Goal: Task Accomplishment & Management: Complete application form

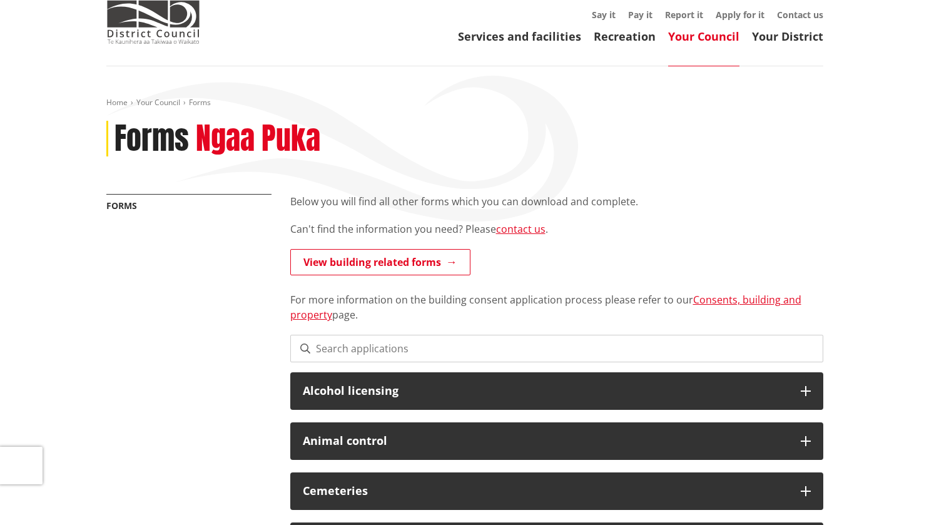
scroll to position [59, 0]
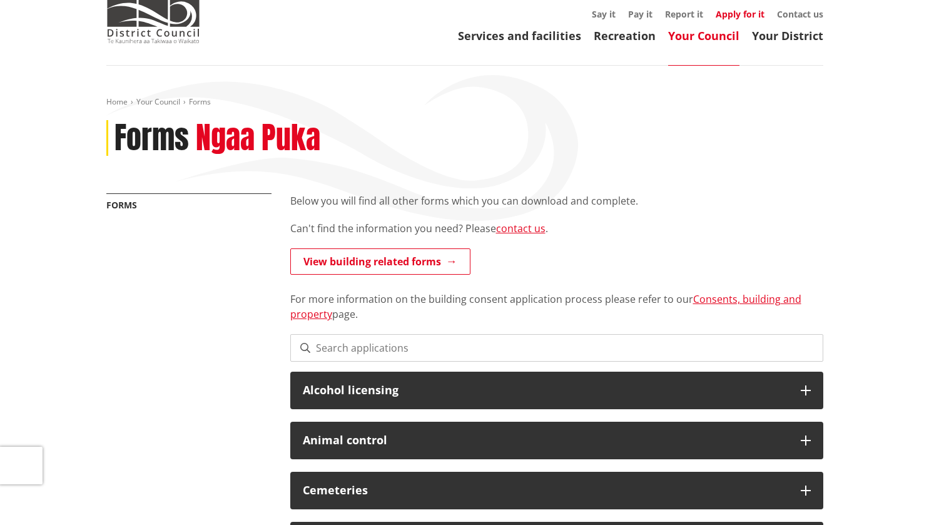
click at [739, 14] on link "Apply for it" at bounding box center [740, 14] width 49 height 12
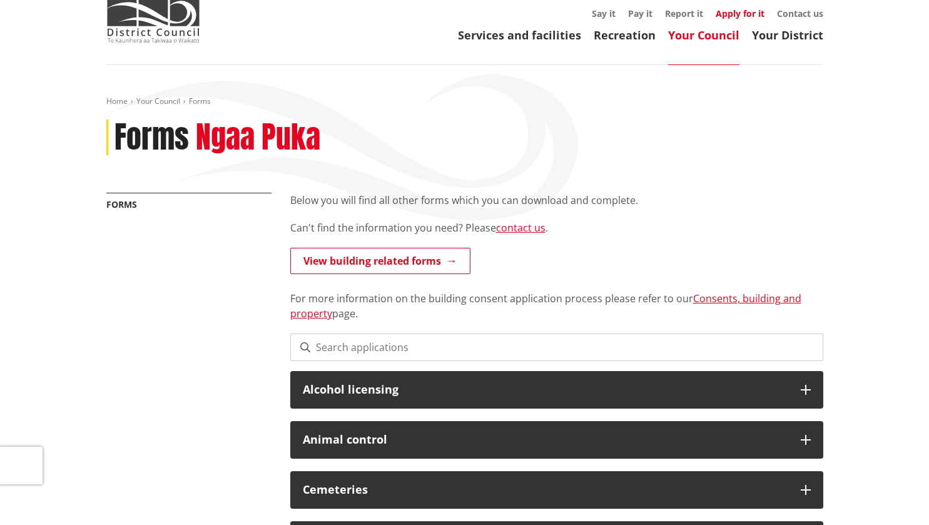
click at [740, 11] on link "Apply for it" at bounding box center [740, 14] width 49 height 12
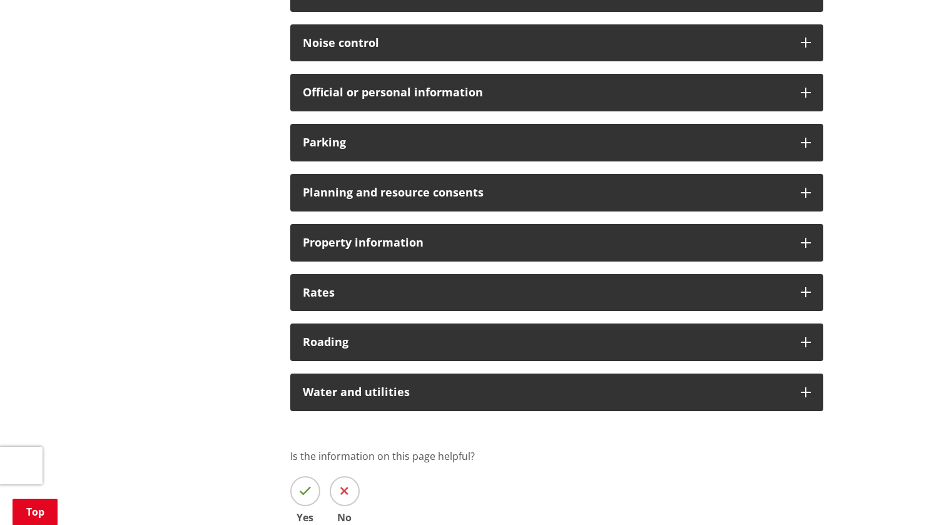
scroll to position [857, 0]
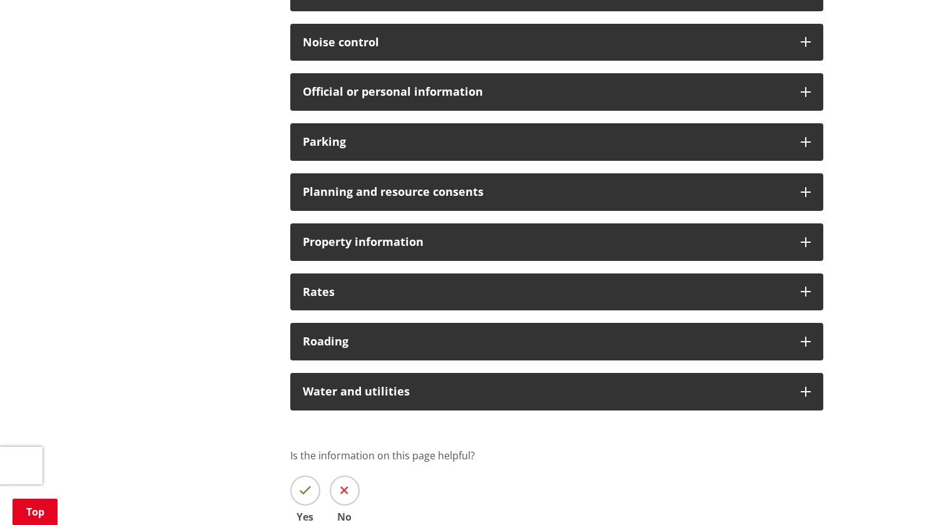
click at [719, 275] on div "Rates" at bounding box center [556, 292] width 533 height 38
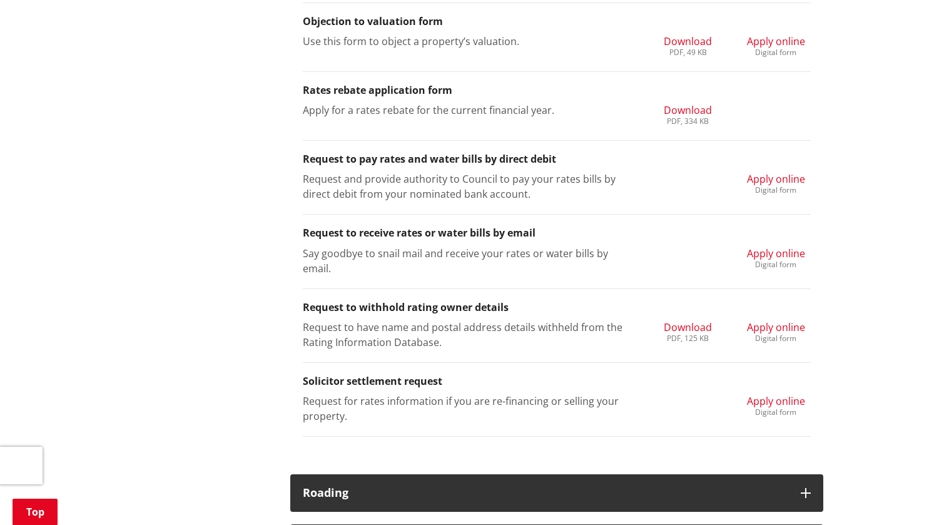
scroll to position [1445, 0]
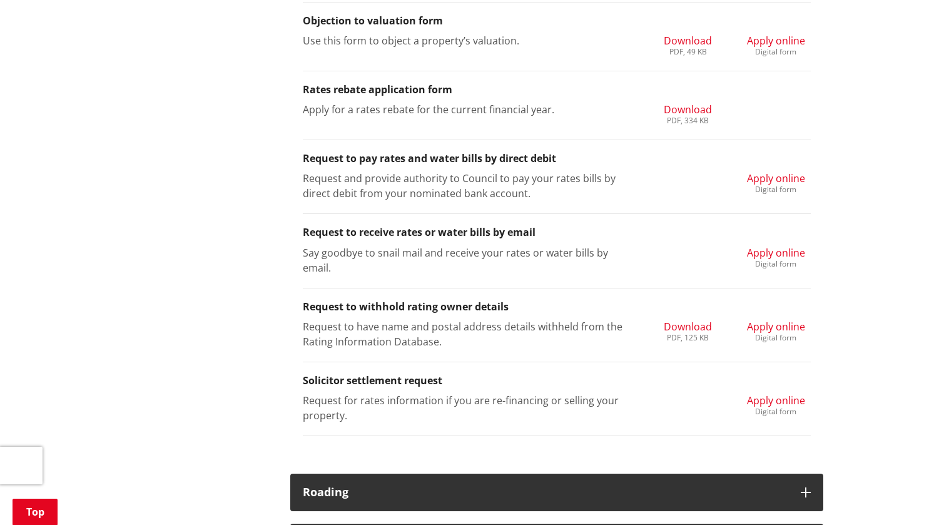
click at [769, 254] on span "Apply online" at bounding box center [776, 253] width 58 height 14
